Goal: Information Seeking & Learning: Learn about a topic

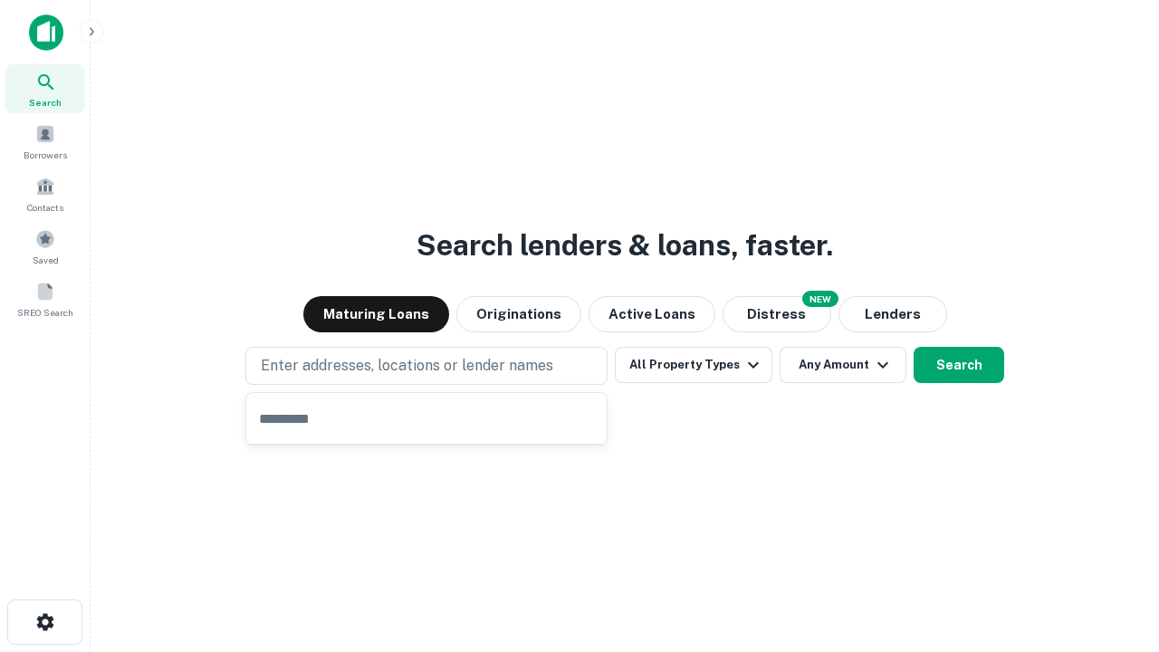
type input "**********"
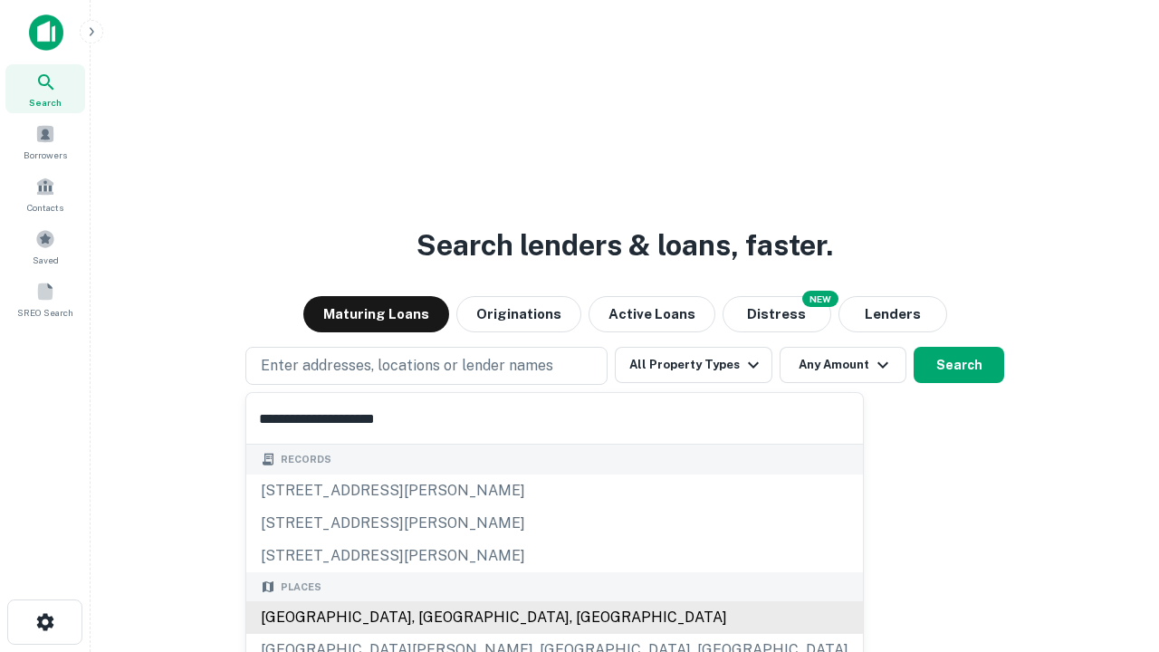
click at [433, 617] on div "[GEOGRAPHIC_DATA], [GEOGRAPHIC_DATA], [GEOGRAPHIC_DATA]" at bounding box center [554, 617] width 616 height 33
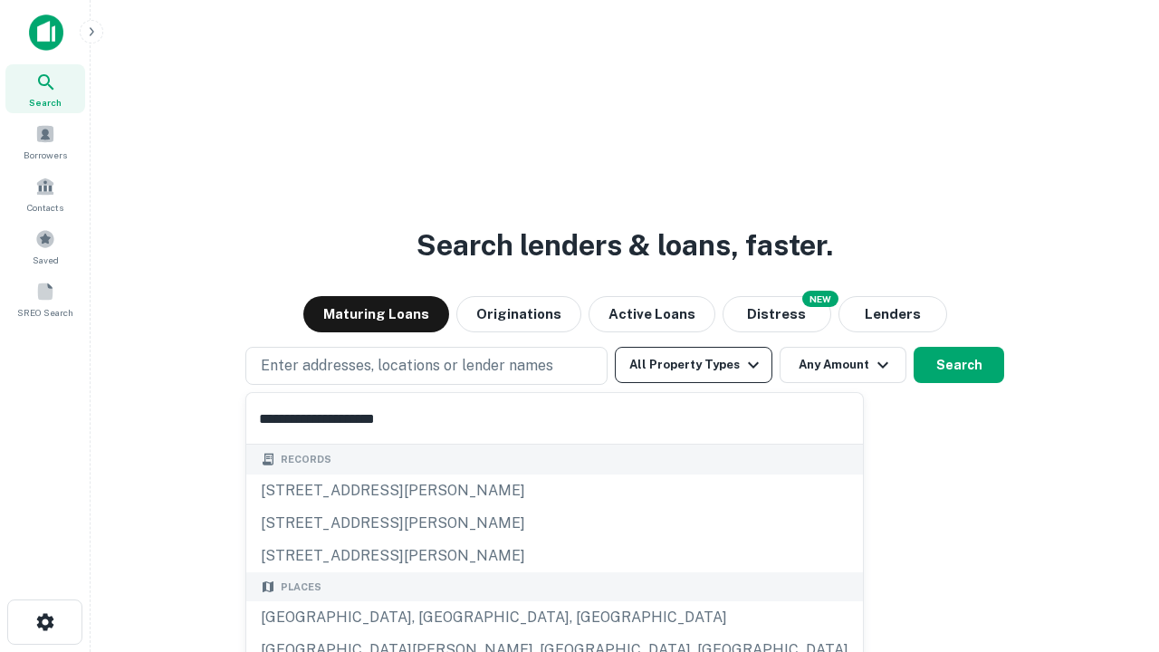
click at [693, 365] on button "All Property Types" at bounding box center [694, 365] width 158 height 36
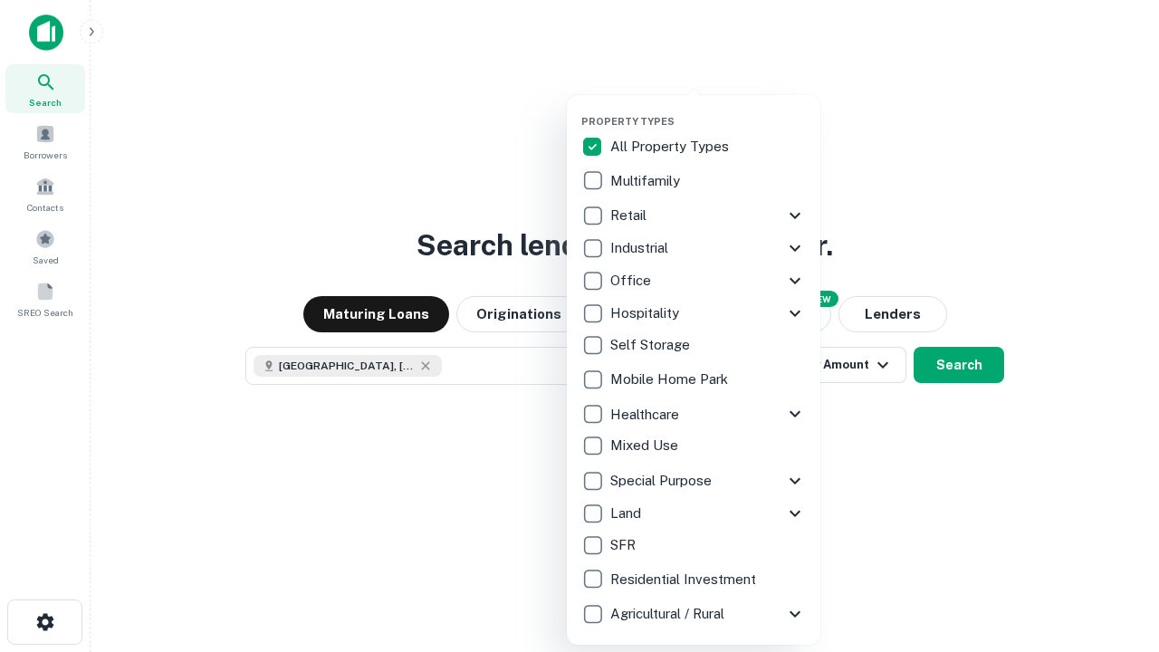
click at [708, 110] on button "button" at bounding box center [707, 110] width 253 height 1
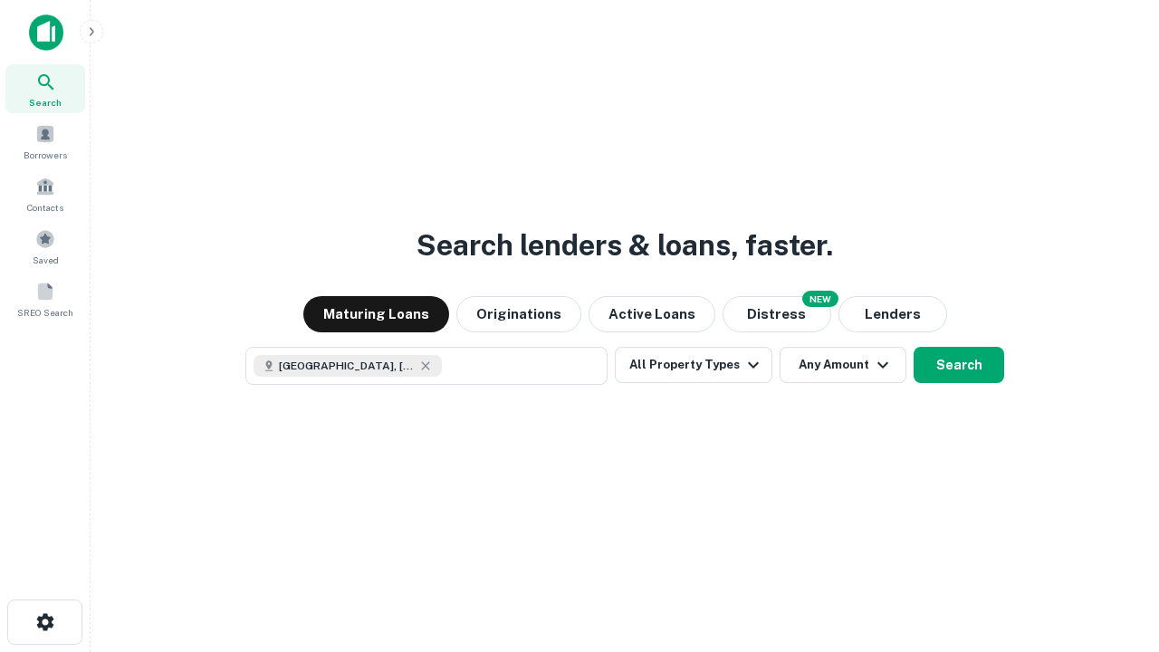
scroll to position [29, 0]
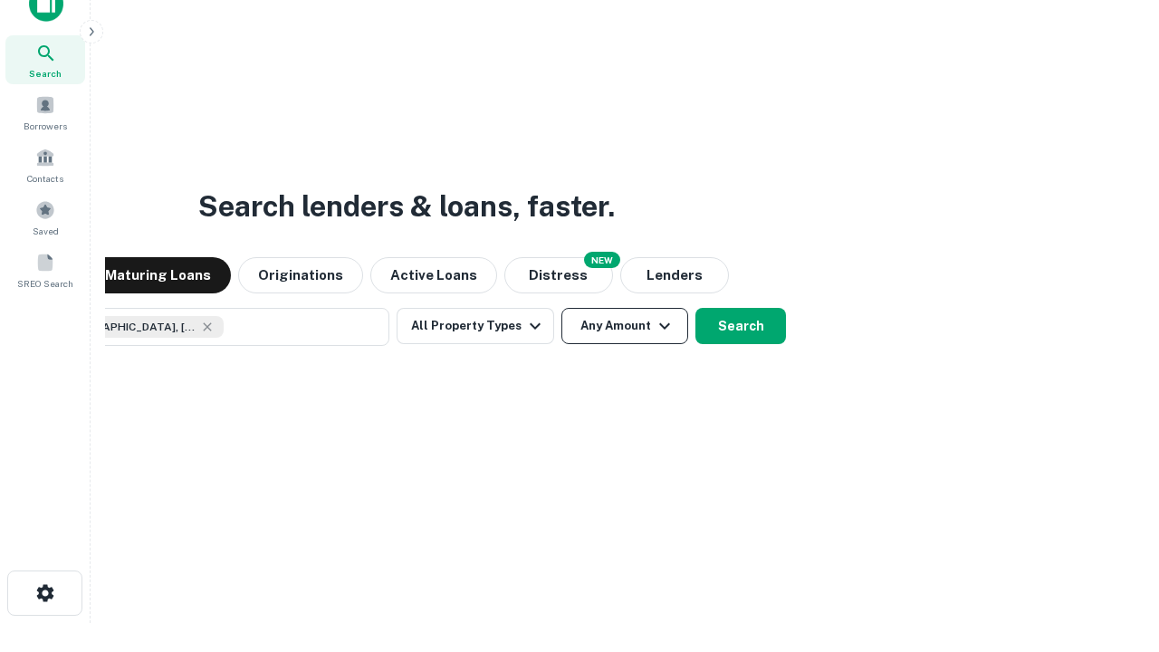
click at [561, 308] on button "Any Amount" at bounding box center [624, 326] width 127 height 36
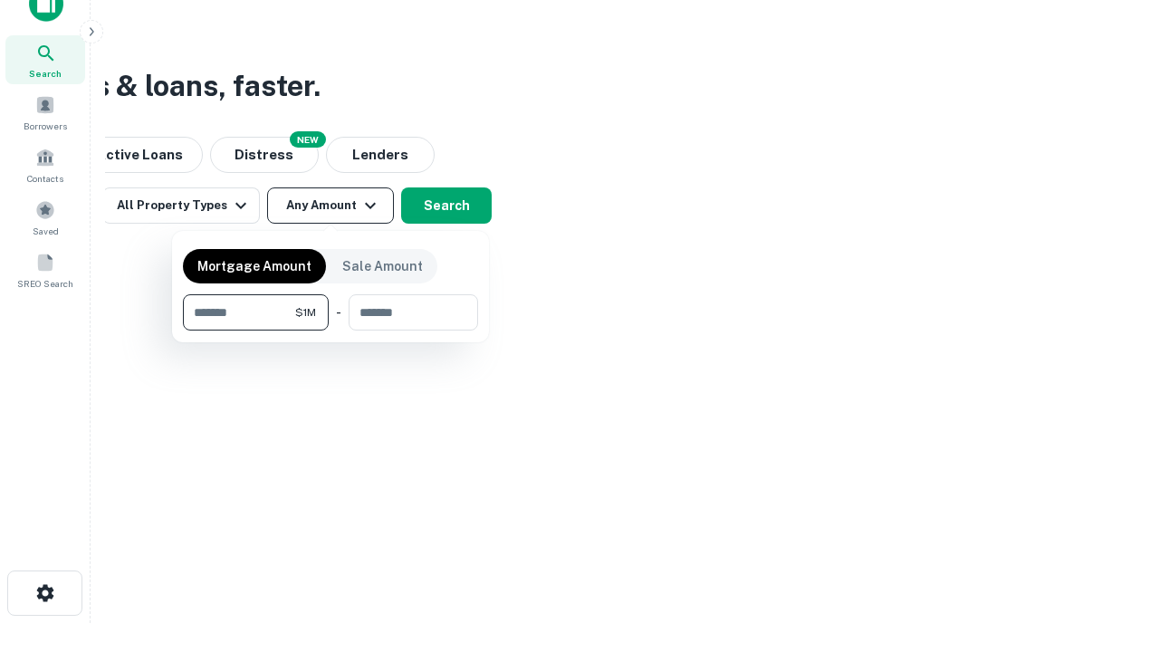
type input "*******"
click at [330, 330] on button "button" at bounding box center [330, 330] width 295 height 1
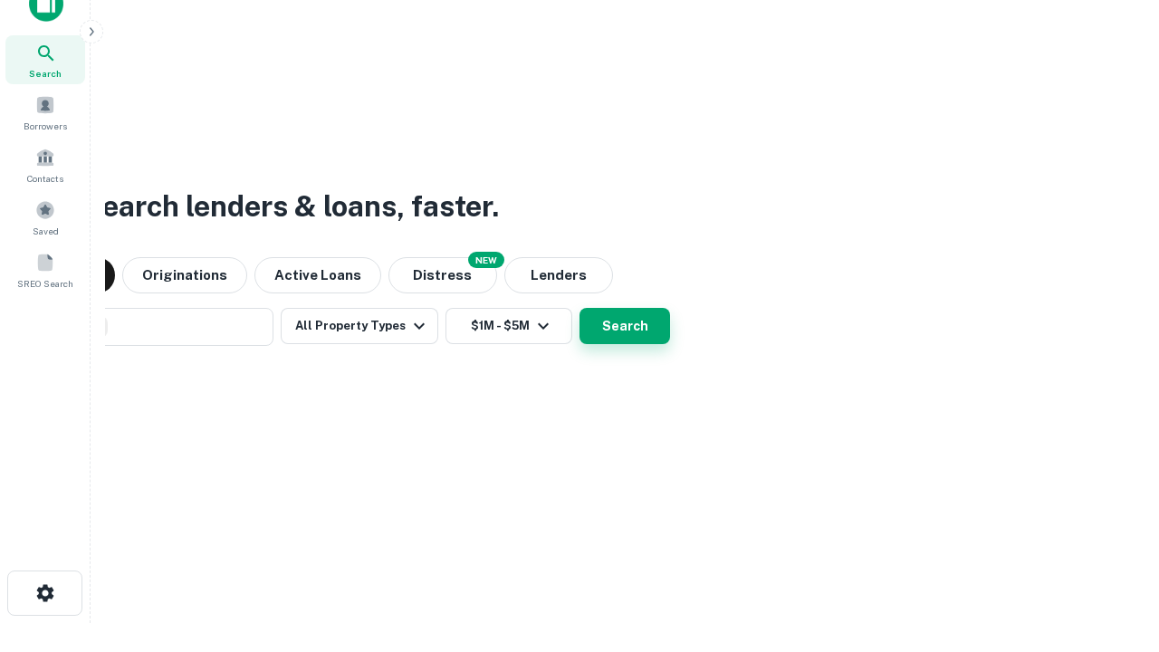
click at [579, 308] on button "Search" at bounding box center [624, 326] width 91 height 36
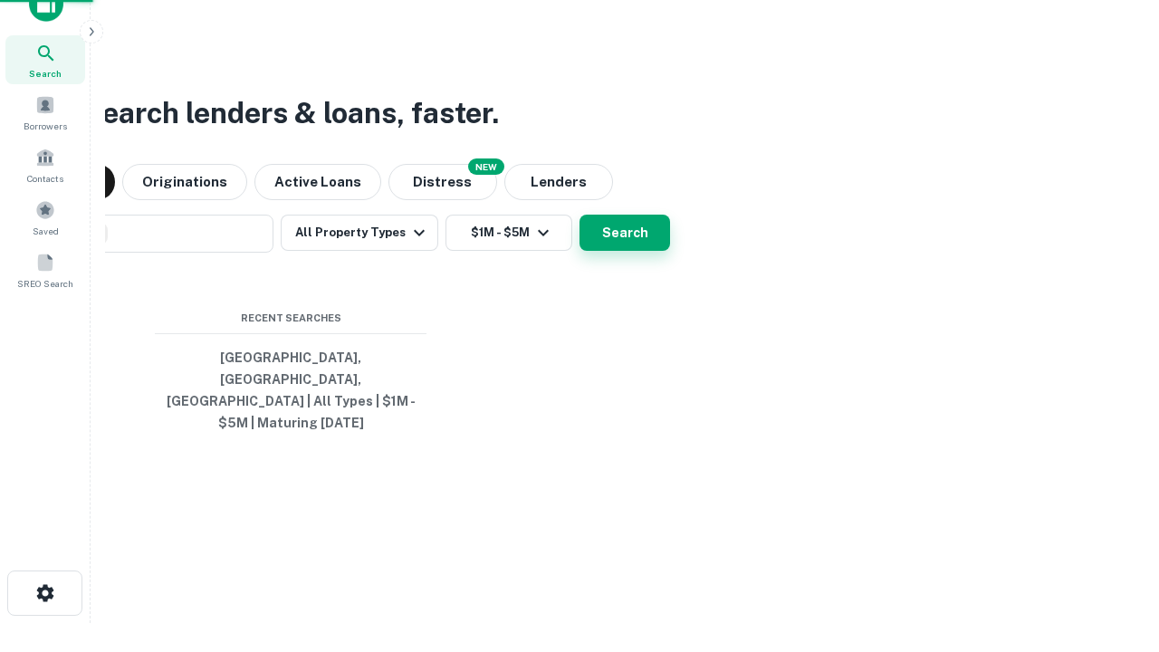
scroll to position [59, 512]
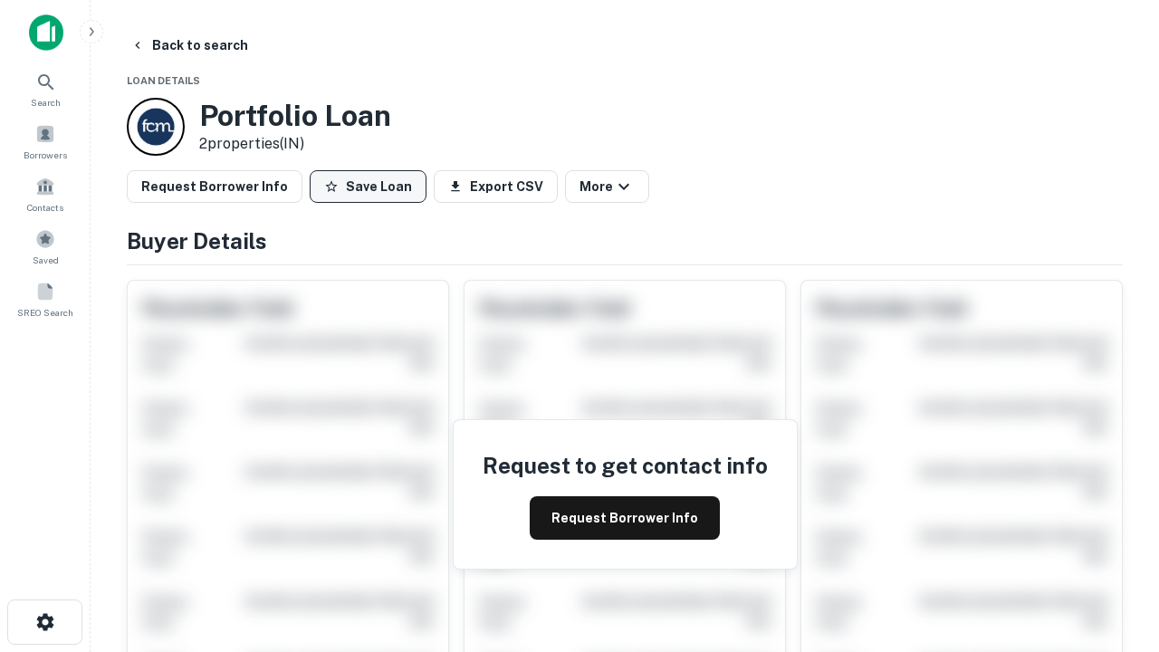
click at [368, 186] on button "Save Loan" at bounding box center [368, 186] width 117 height 33
click at [372, 186] on button "Save Loan" at bounding box center [368, 186] width 117 height 33
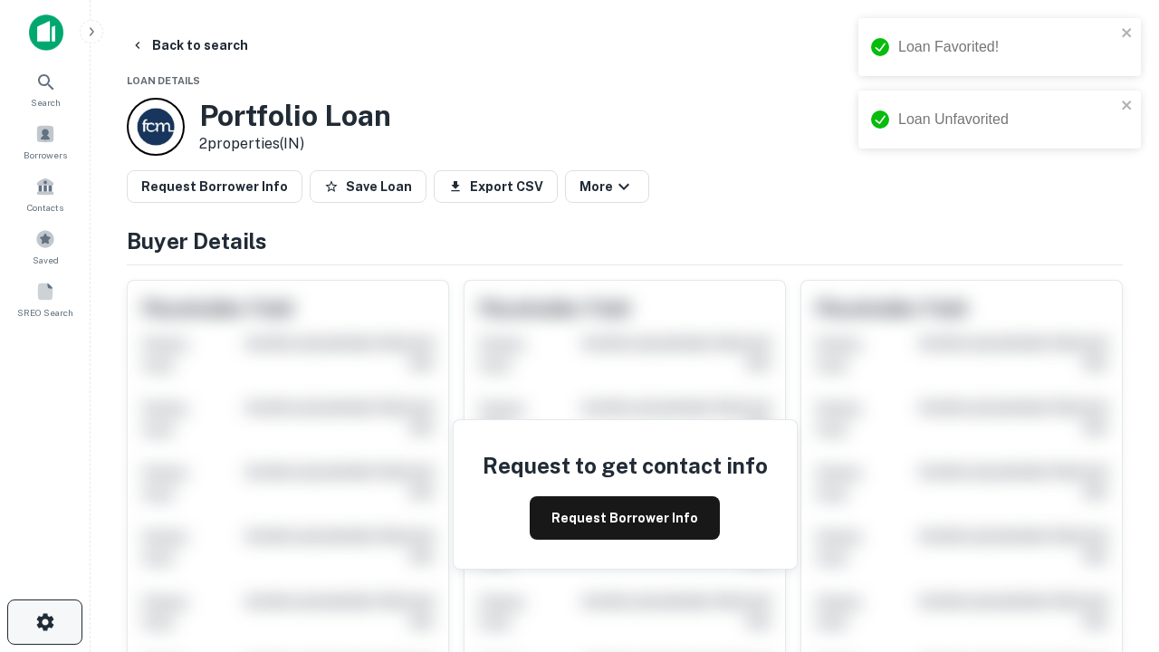
click at [44, 622] on icon "button" at bounding box center [45, 622] width 22 height 22
